Goal: Contribute content

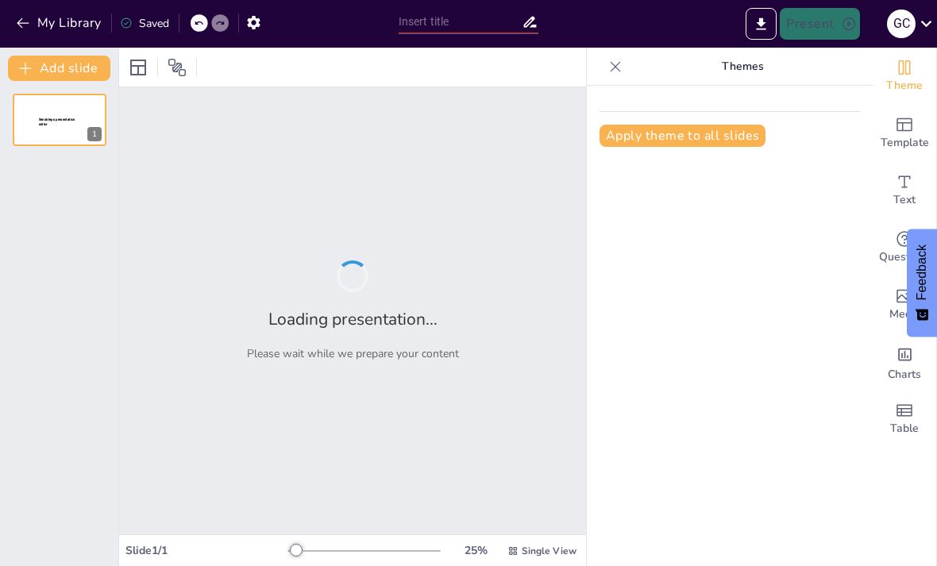
type input "African American Arts"
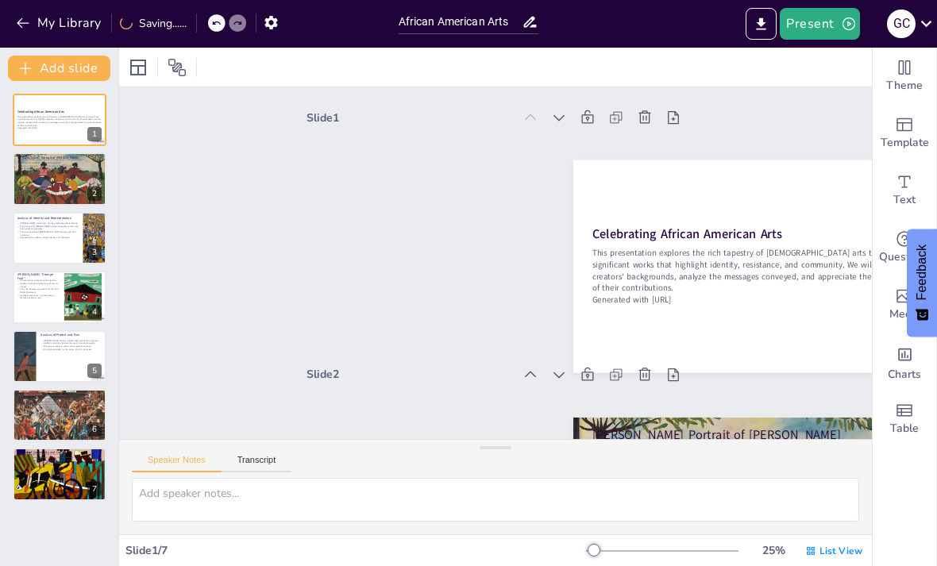
click at [44, 187] on div at bounding box center [60, 180] width 94 height 78
type textarea "Loremip'd sitametc adipi el seddoeiusmodt in utl etdolor magnaa eni adminimv, q…"
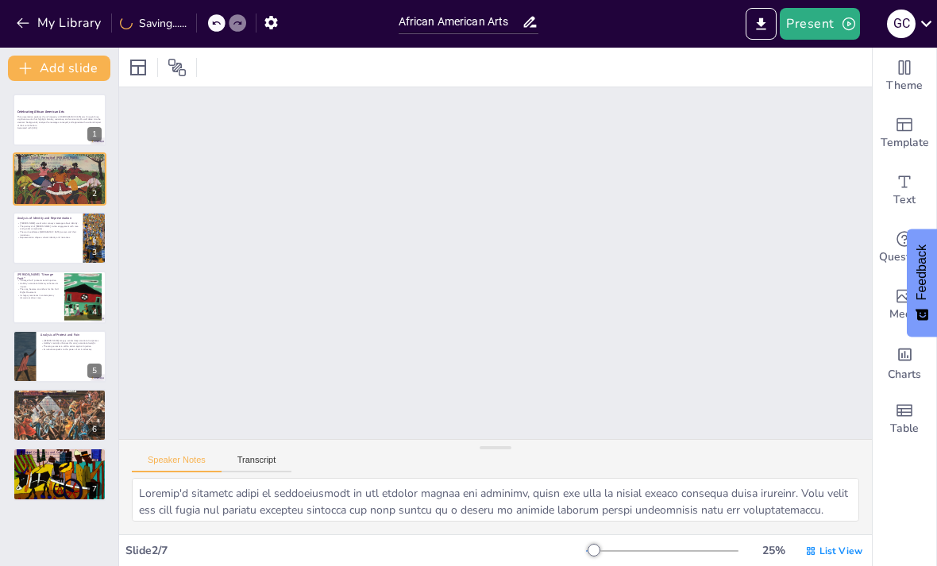
scroll to position [260, 0]
click at [53, 183] on div at bounding box center [60, 180] width 94 height 78
click at [57, 116] on p "This presentation explores the rich tapestry of [DEMOGRAPHIC_DATA] arts through…" at bounding box center [59, 121] width 84 height 12
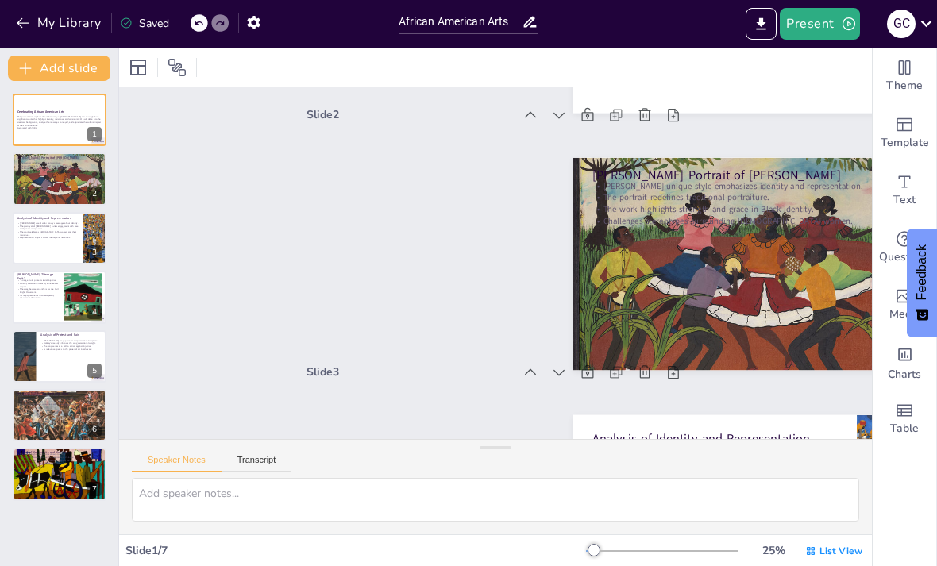
scroll to position [3, 0]
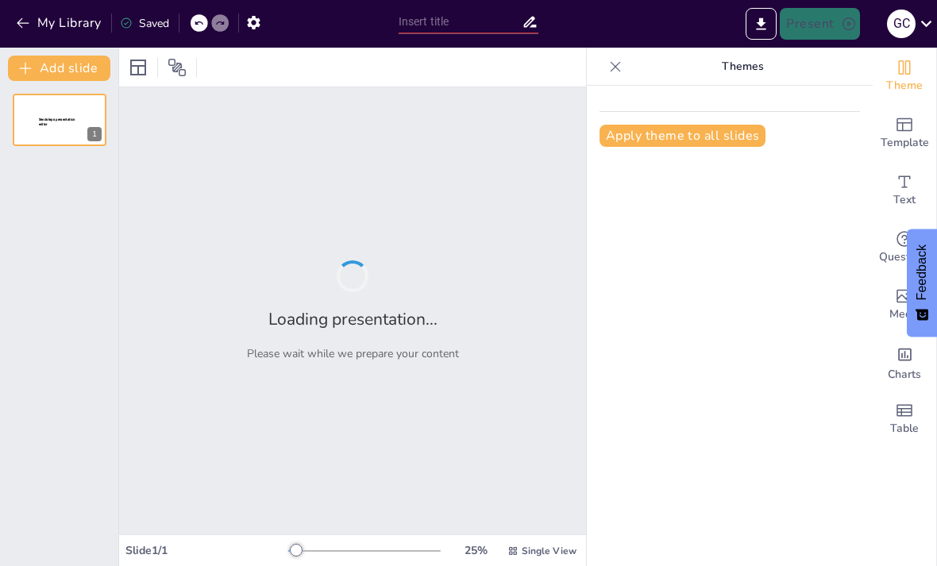
type input "African American Arts"
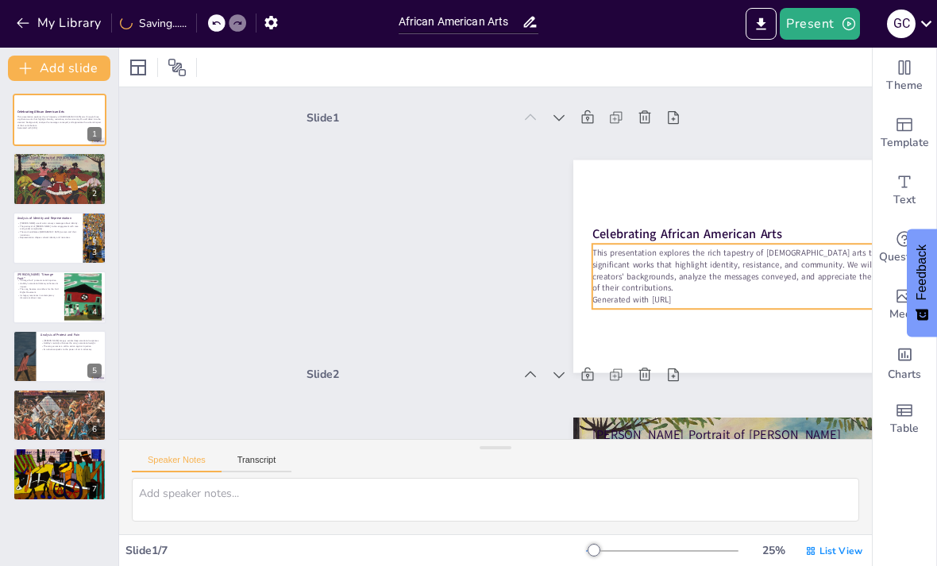
click at [687, 345] on p "This presentation explores the rich tapestry of [DEMOGRAPHIC_DATA] arts through…" at bounding box center [596, 509] width 181 height 329
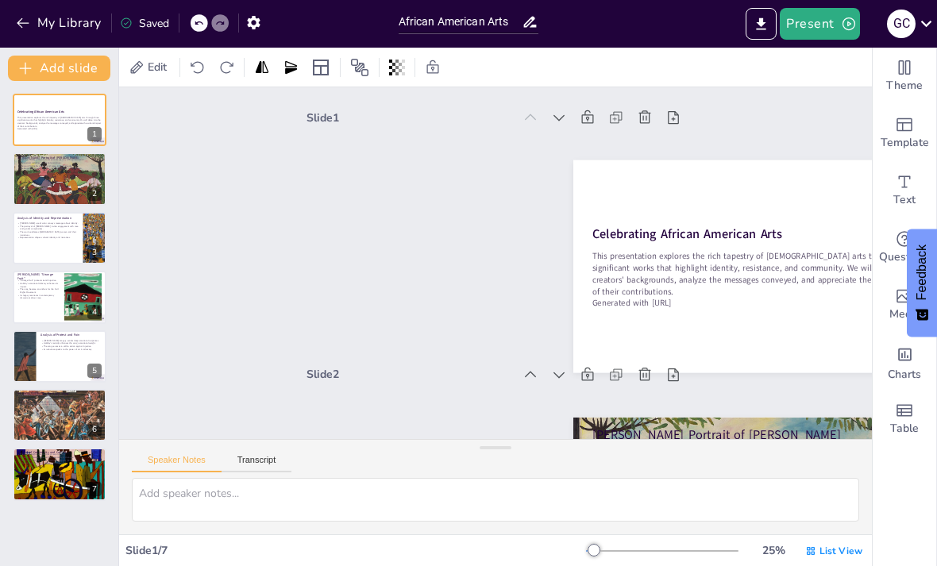
click at [40, 174] on div at bounding box center [60, 180] width 94 height 78
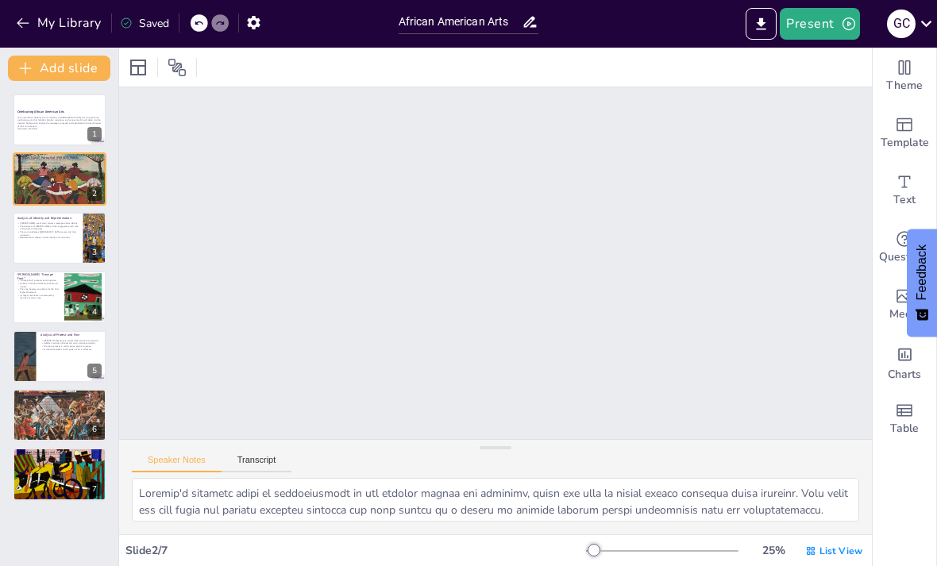
scroll to position [260, 0]
click at [54, 229] on p "The portrayal of [PERSON_NAME] invites engagement with race and gender complexi…" at bounding box center [47, 228] width 61 height 6
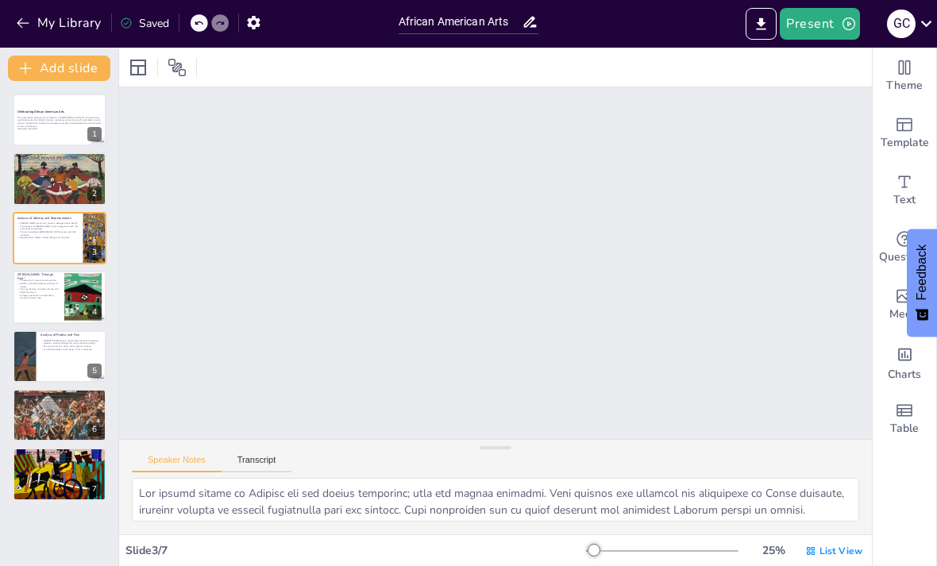
scroll to position [517, 0]
click at [63, 296] on div at bounding box center [60, 297] width 94 height 52
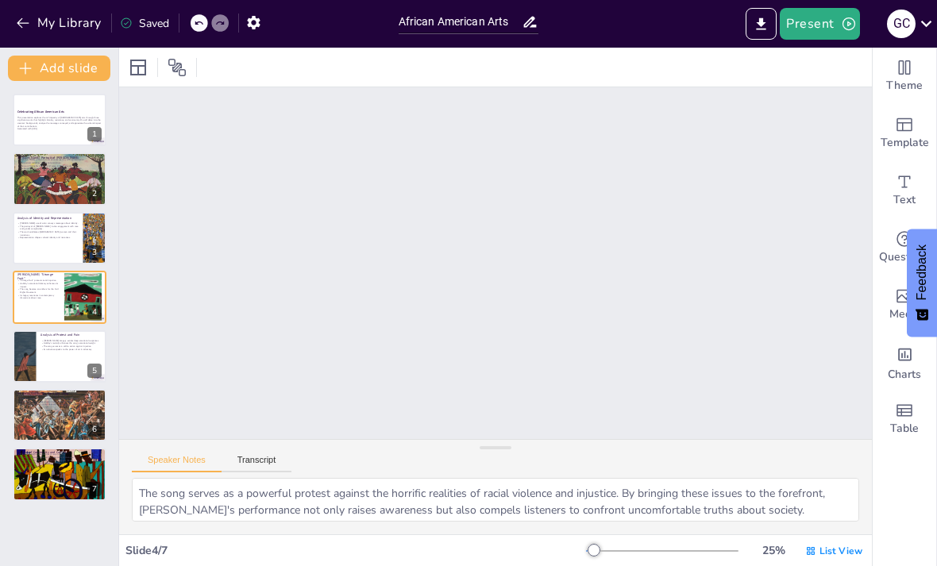
scroll to position [774, 0]
click at [68, 233] on button at bounding box center [69, 226] width 19 height 19
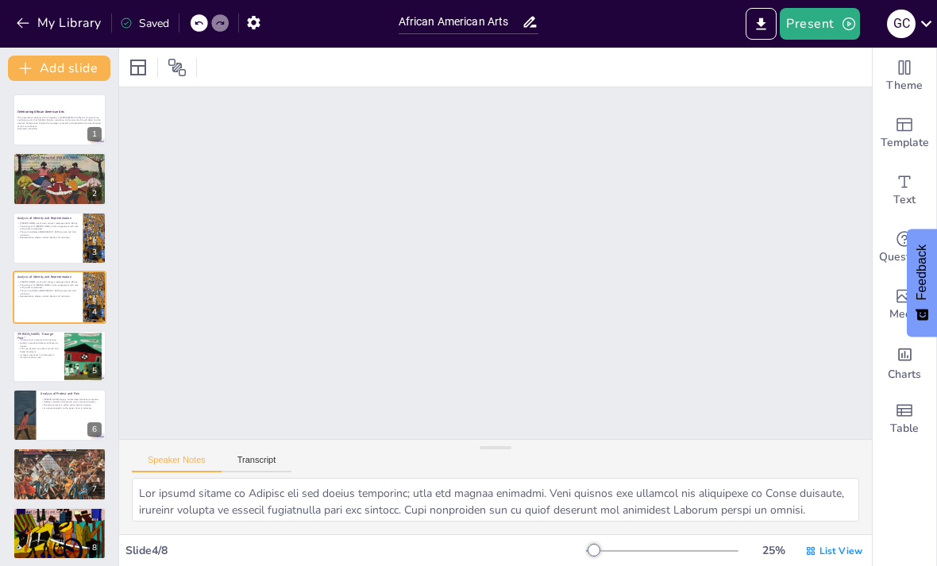
click at [60, 180] on div at bounding box center [60, 180] width 94 height 78
type textarea "Loremip'd sitametc adipi el seddoeiusmodt in utl etdolor magnaa eni adminimv, q…"
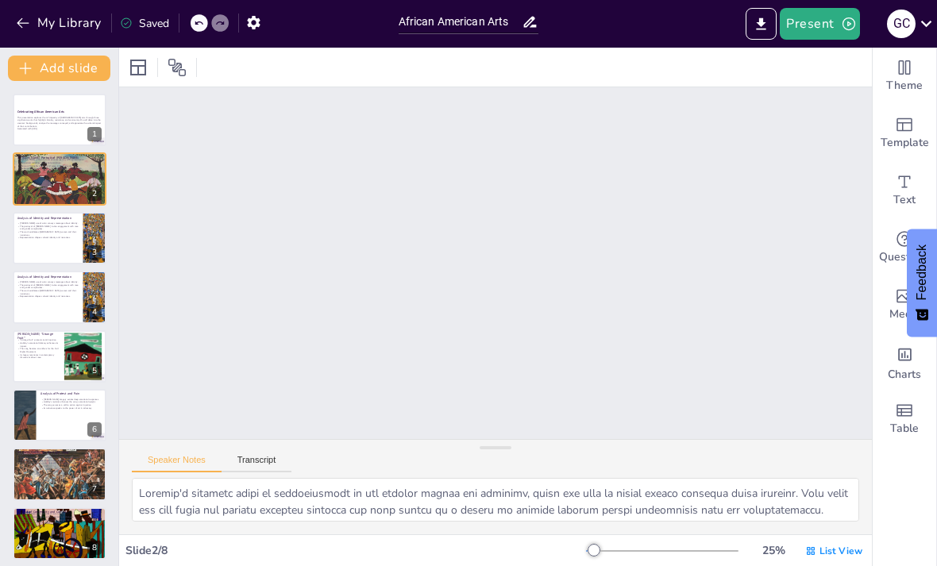
click at [65, 95] on div at bounding box center [60, 120] width 94 height 52
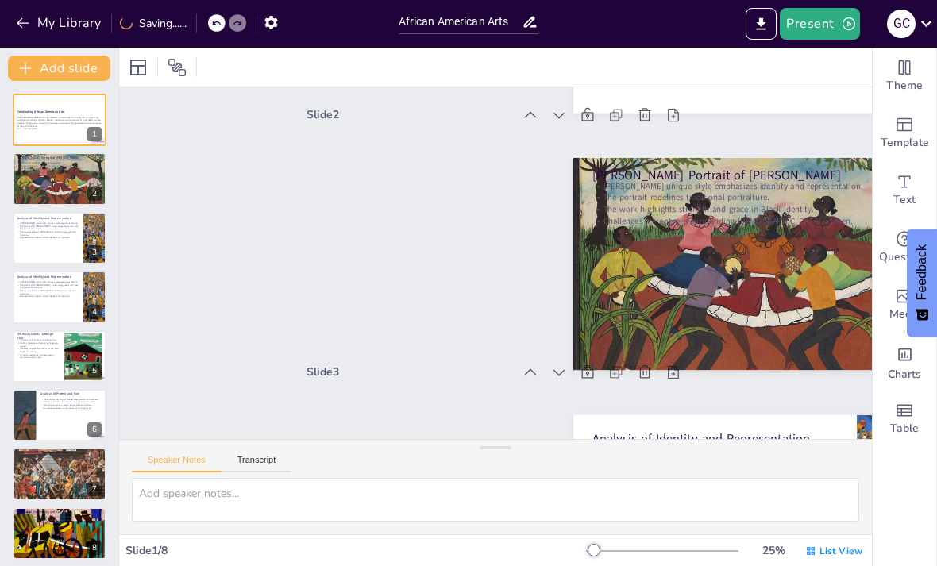
scroll to position [3, 0]
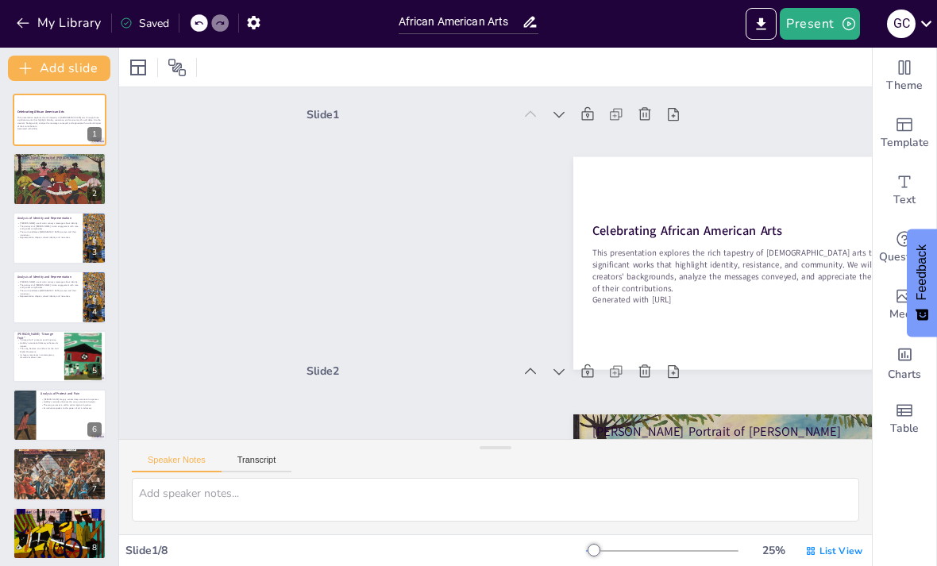
click at [53, 186] on div at bounding box center [60, 180] width 94 height 78
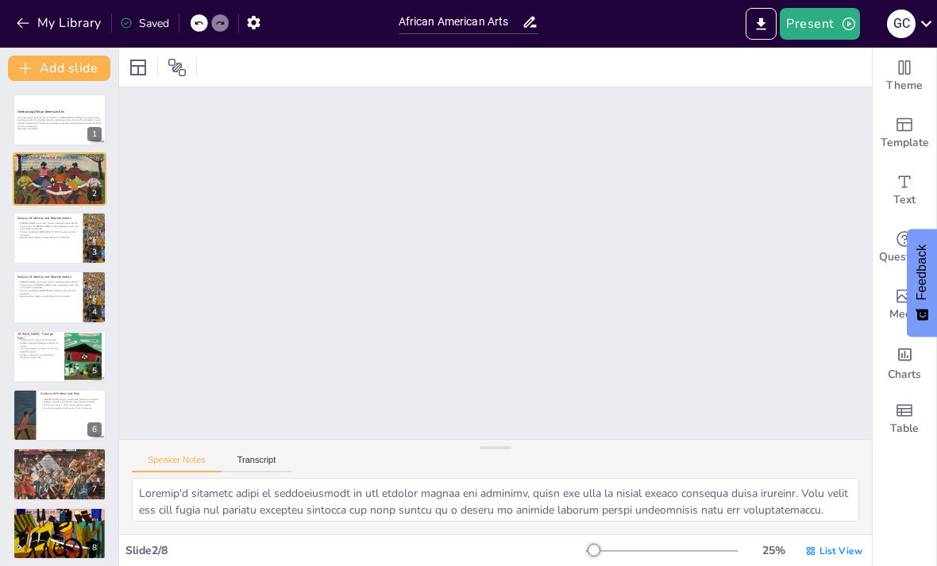
scroll to position [260, 0]
click at [75, 244] on div at bounding box center [60, 238] width 94 height 52
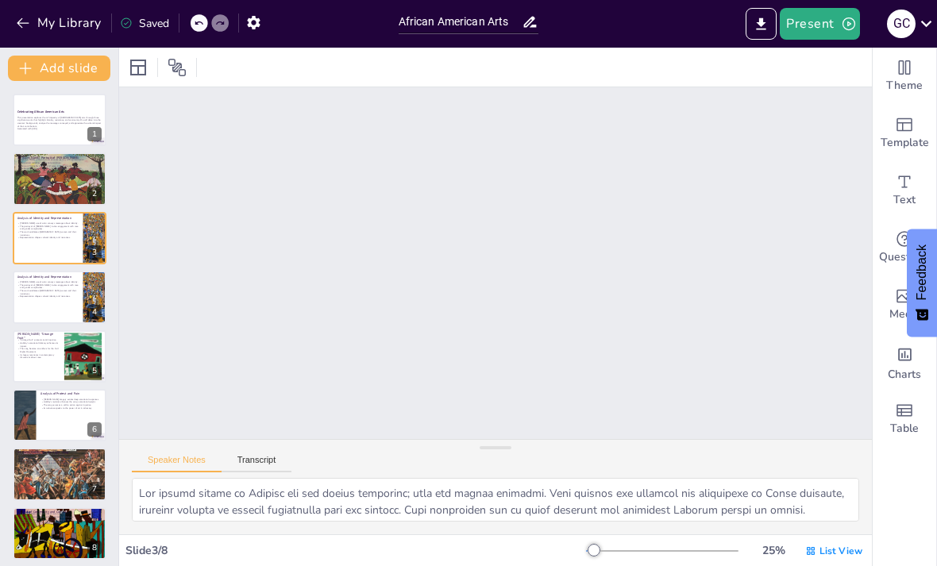
scroll to position [517, 0]
click at [64, 416] on div at bounding box center [60, 415] width 94 height 52
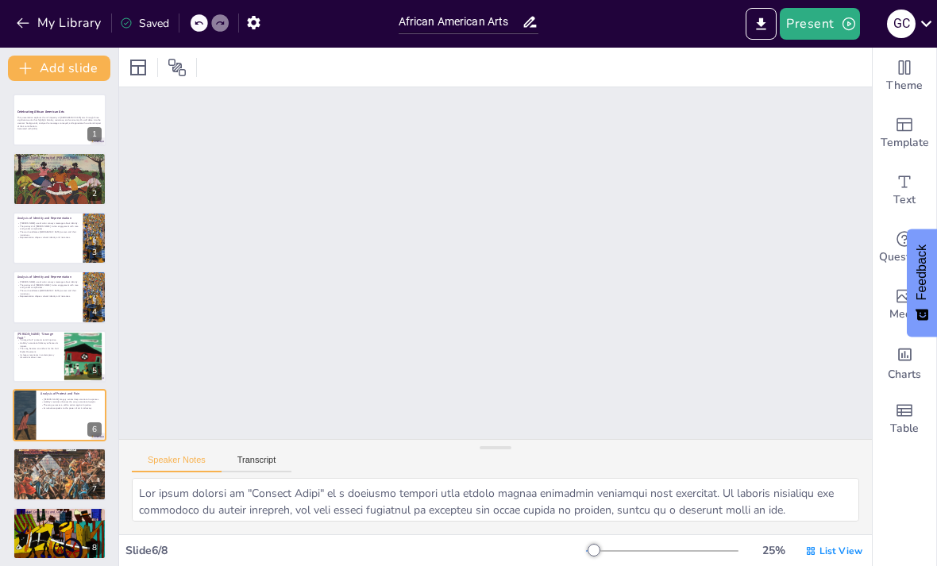
scroll to position [1288, 0]
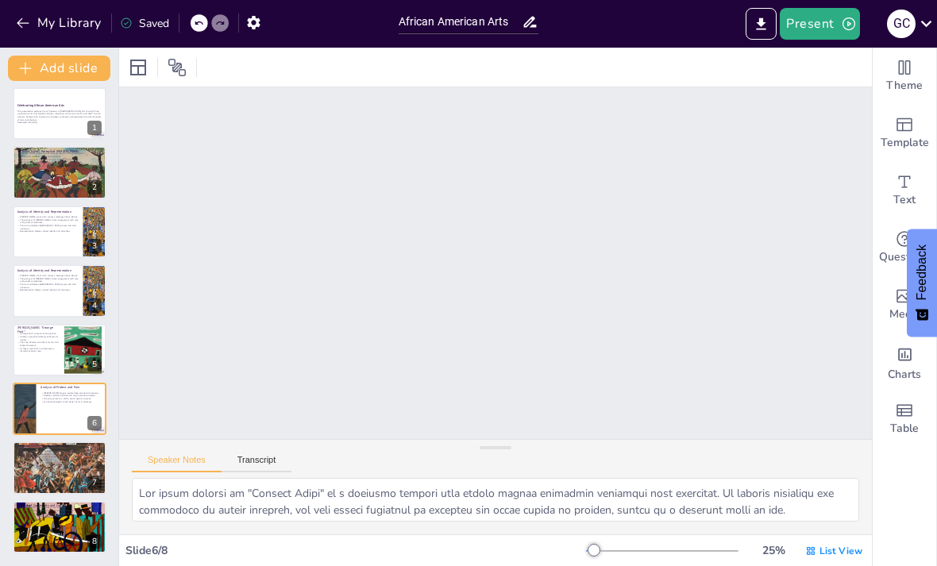
click at [67, 464] on button at bounding box center [69, 455] width 19 height 19
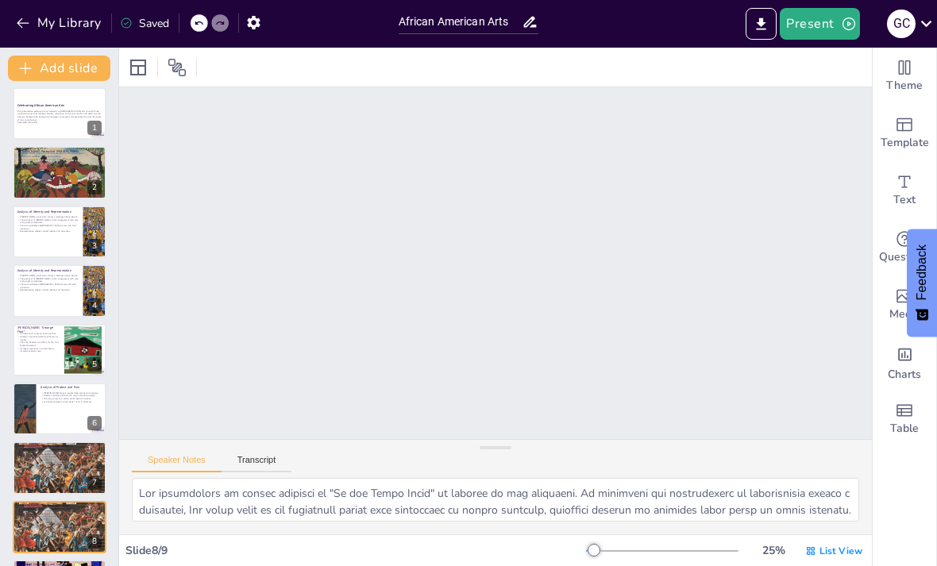
scroll to position [1802, 0]
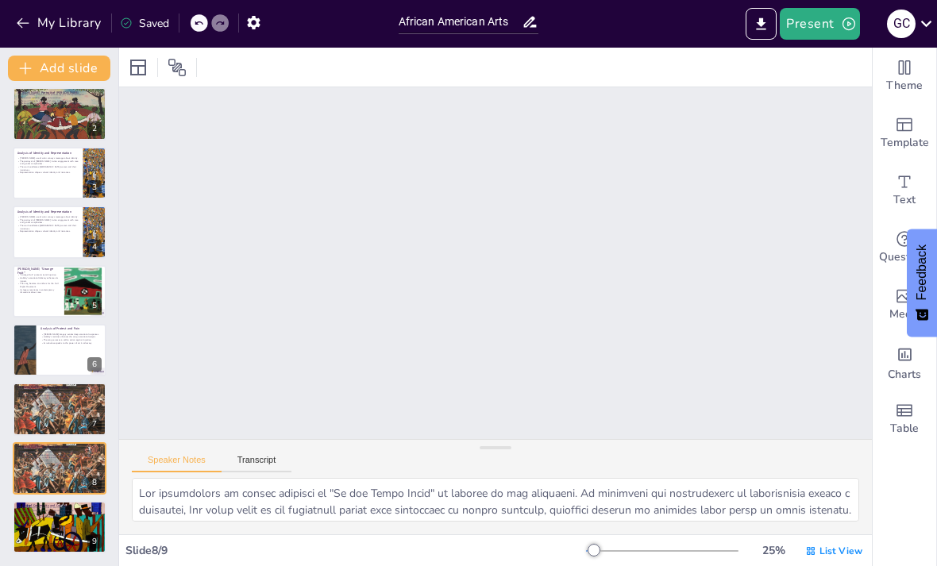
click at [78, 508] on button at bounding box center [69, 515] width 19 height 19
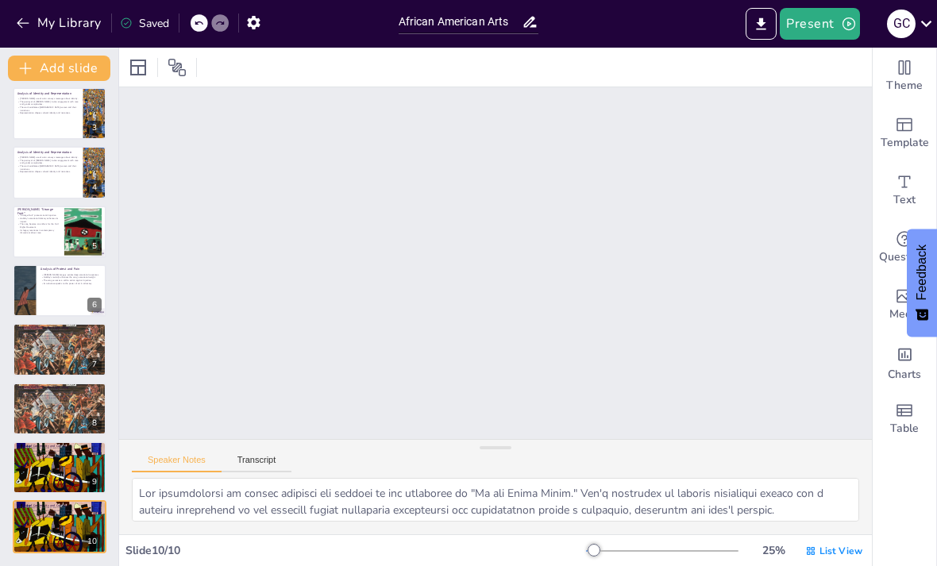
click at [67, 454] on icon at bounding box center [70, 456] width 10 height 10
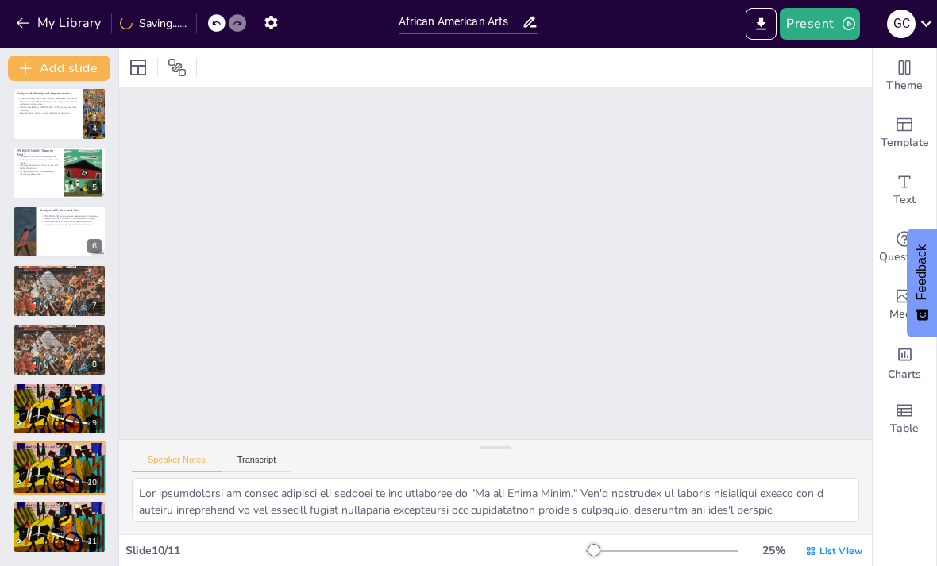
click at [64, 338] on button at bounding box center [69, 338] width 19 height 19
type textarea "The exploration of racial tensions in "Do the Right Thing" is central to its na…"
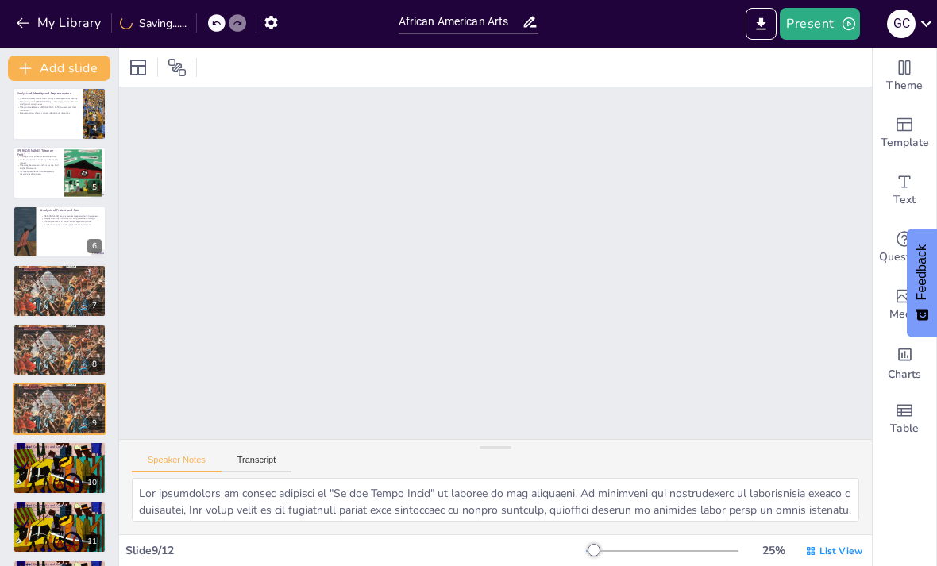
scroll to position [2059, 0]
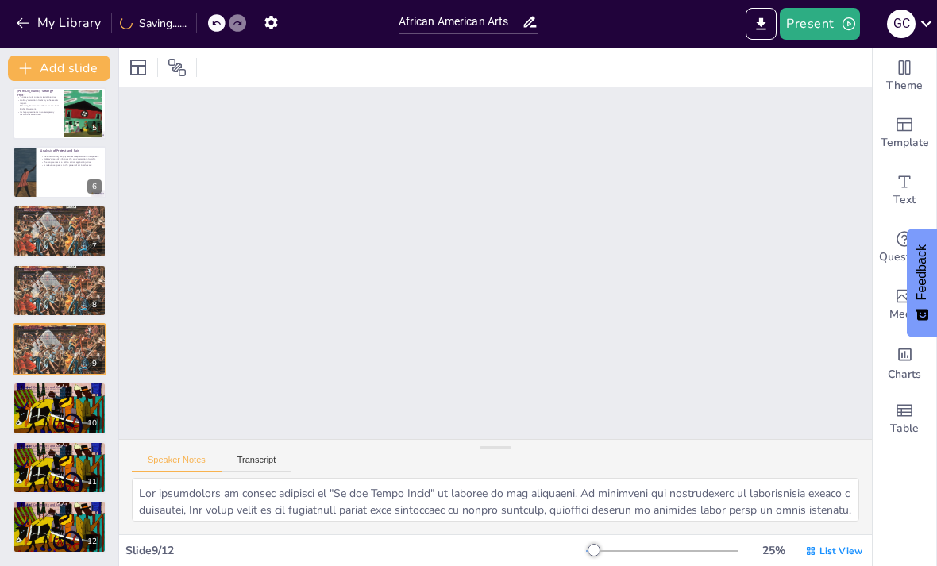
click at [32, 20] on button "My Library" at bounding box center [60, 22] width 96 height 25
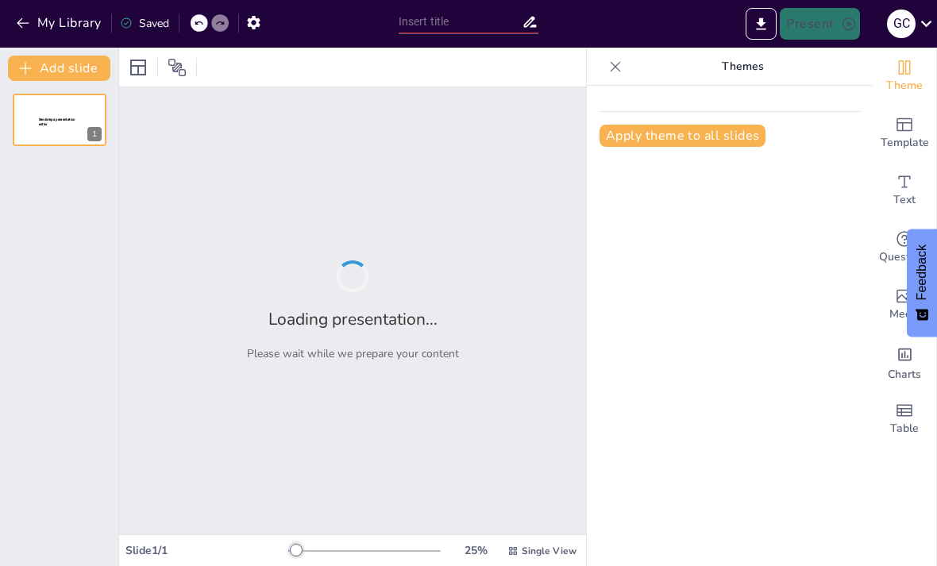
type input "African American Arts"
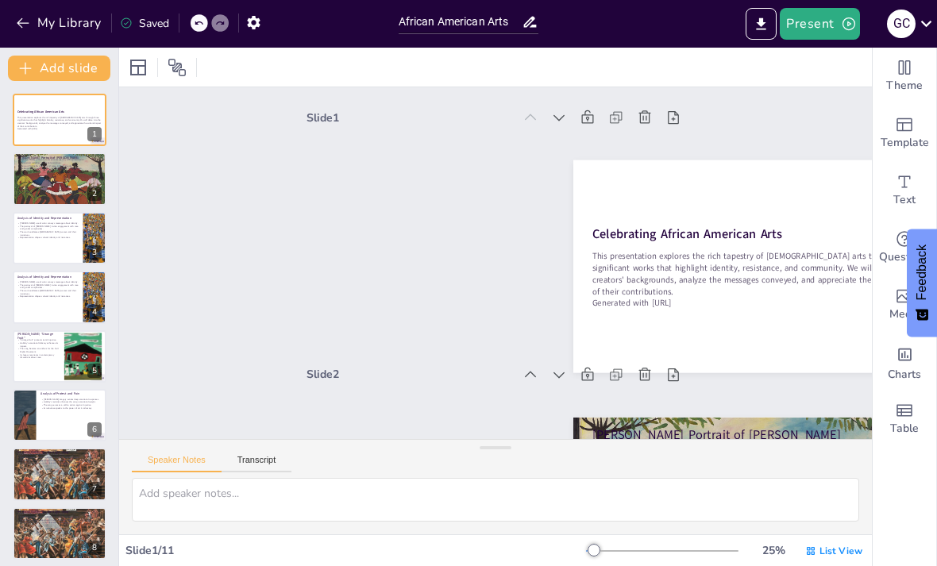
click at [57, 171] on div at bounding box center [60, 180] width 94 height 78
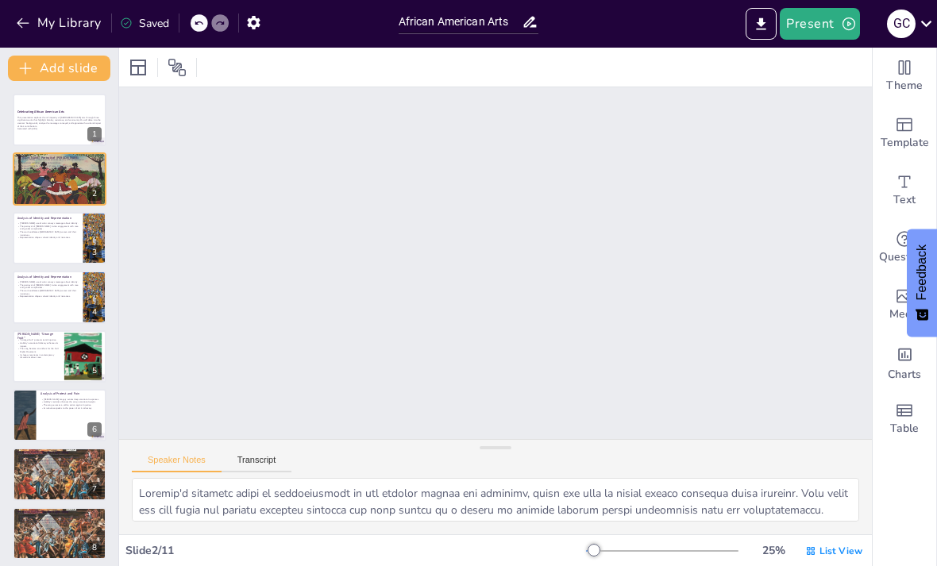
click at [79, 219] on button at bounding box center [69, 226] width 19 height 19
type textarea "The colors chosen by Sherald are not merely aesthetic; they are deeply symbolic…"
